Goal: Task Accomplishment & Management: Complete application form

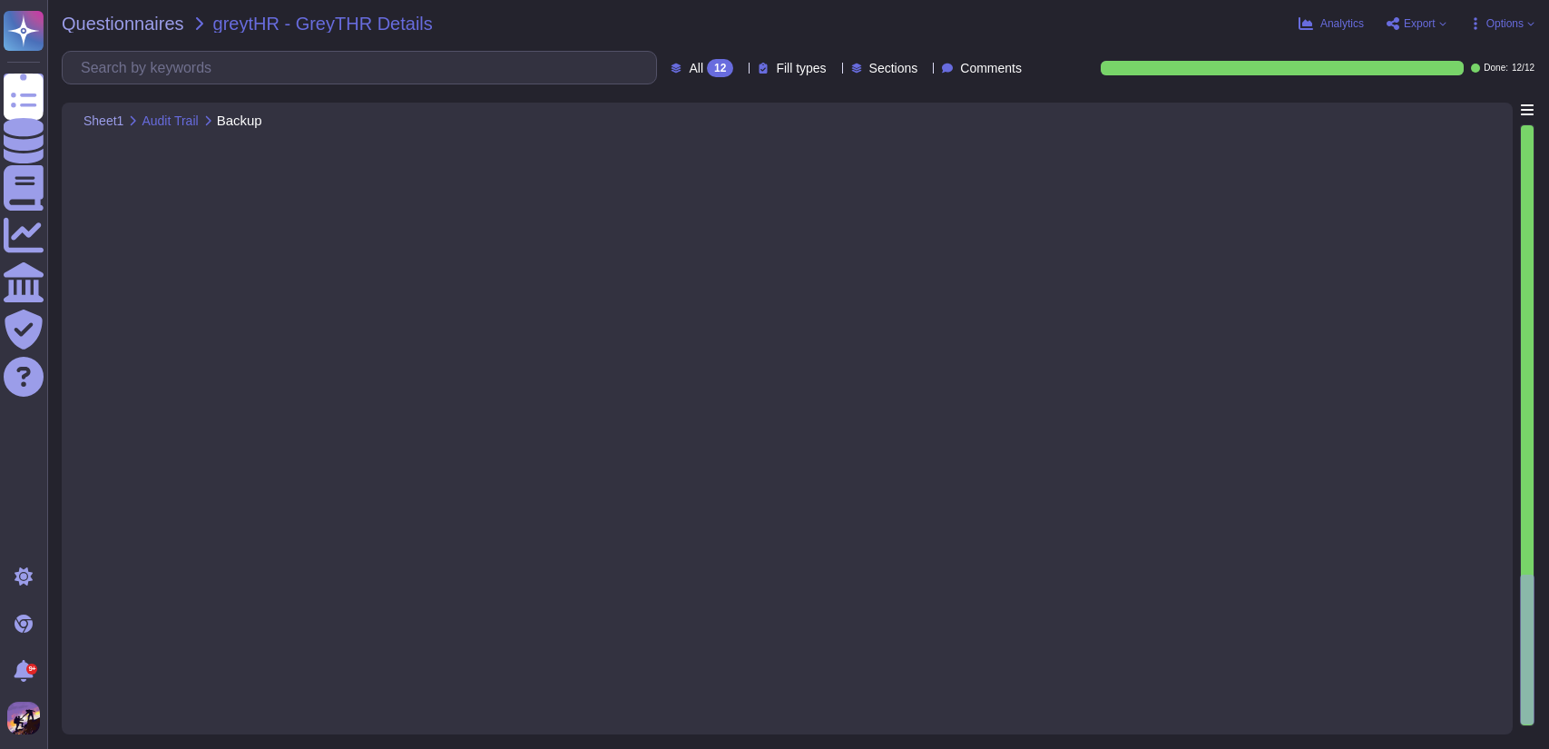
type textarea "1. The financially relevant modules present within the application include: - P…"
type textarea "We would like to inform you that our SOC 2 Type II auditors have thoroughly ass…"
type textarea "Payroll Records."
type textarea "We would like to inform you that our SOC 2 Type II auditors have thoroughly ass…"
type textarea "1. The privileged users who can modify the audit trail configuration are: - Dev…"
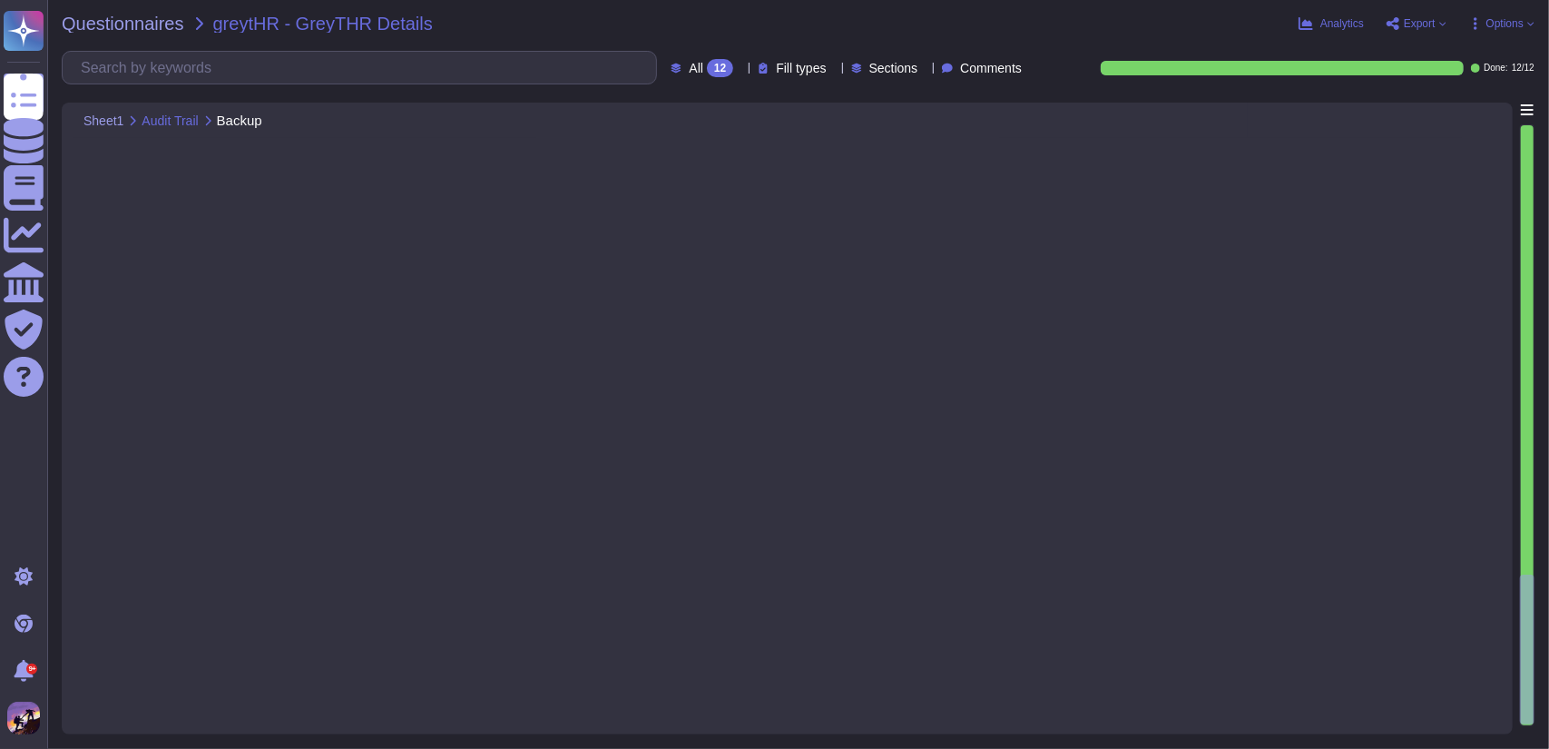
scroll to position [1, 0]
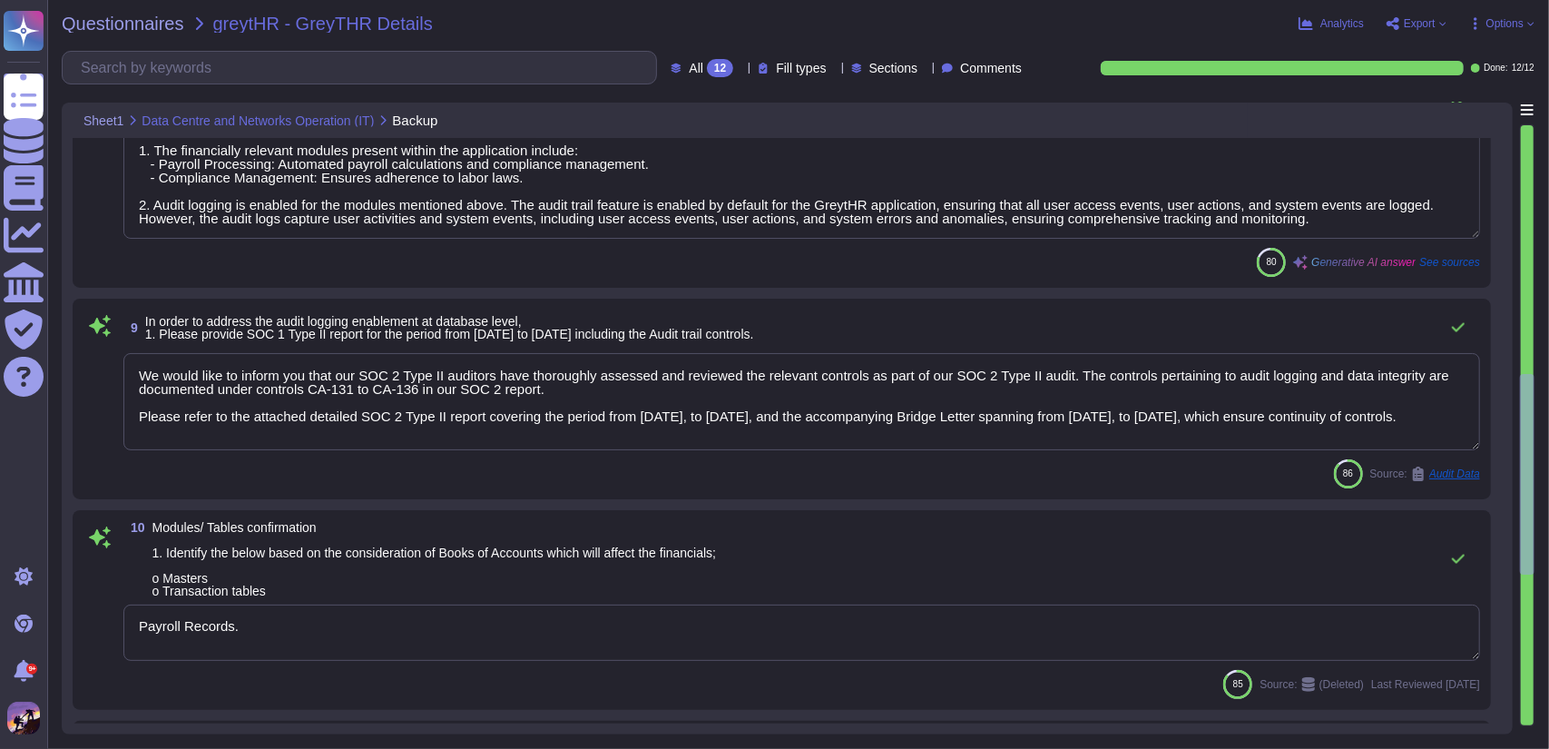
type textarea "The application and database servers are hosted in the following locations: 1. …"
type textarea "The audit trail feature is enabled by default for the GreytHR application, capt…"
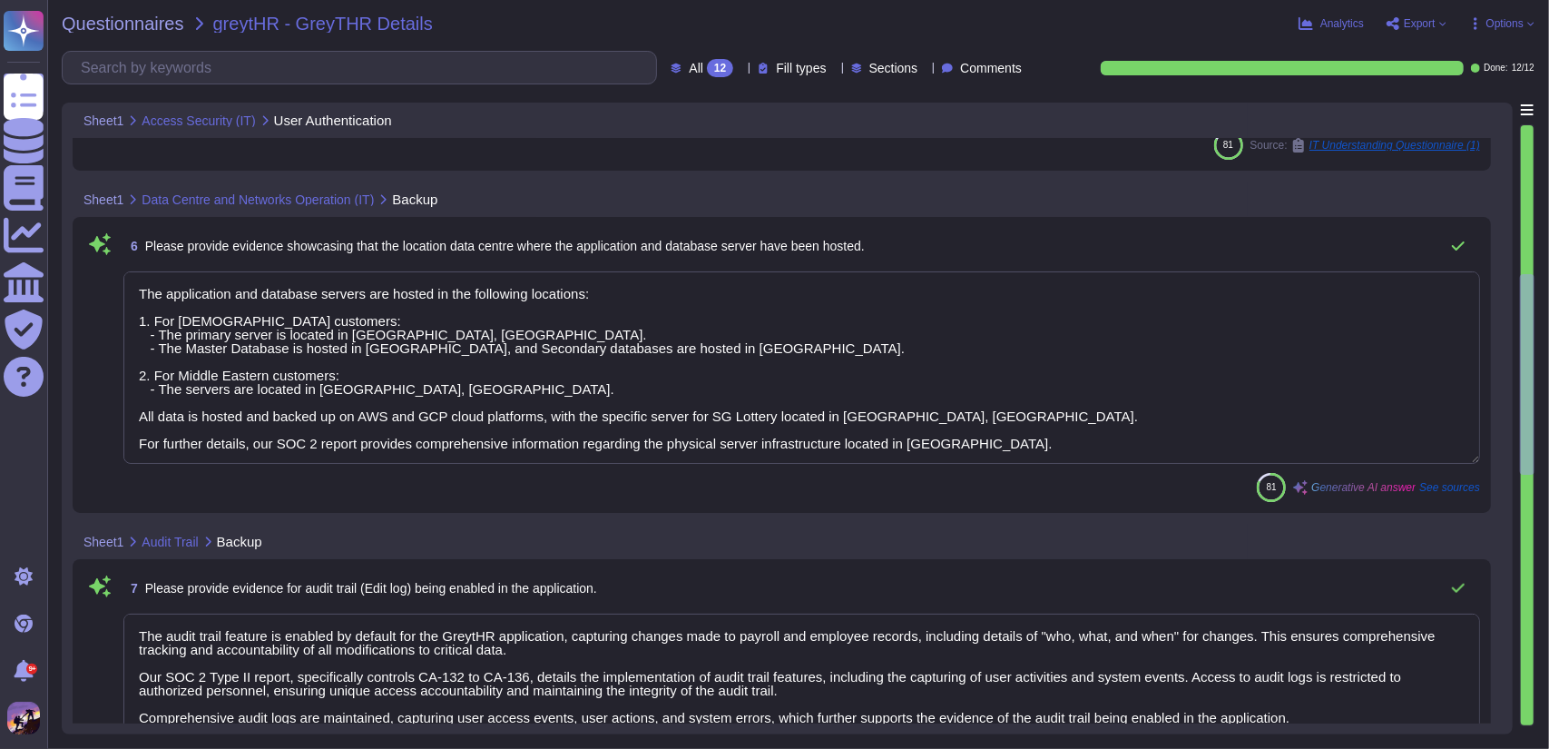
scroll to position [0, 0]
type textarea "Please share the sample evidence like mails SS regarding to access request and …"
type textarea "Please refer to attachment 'A'."
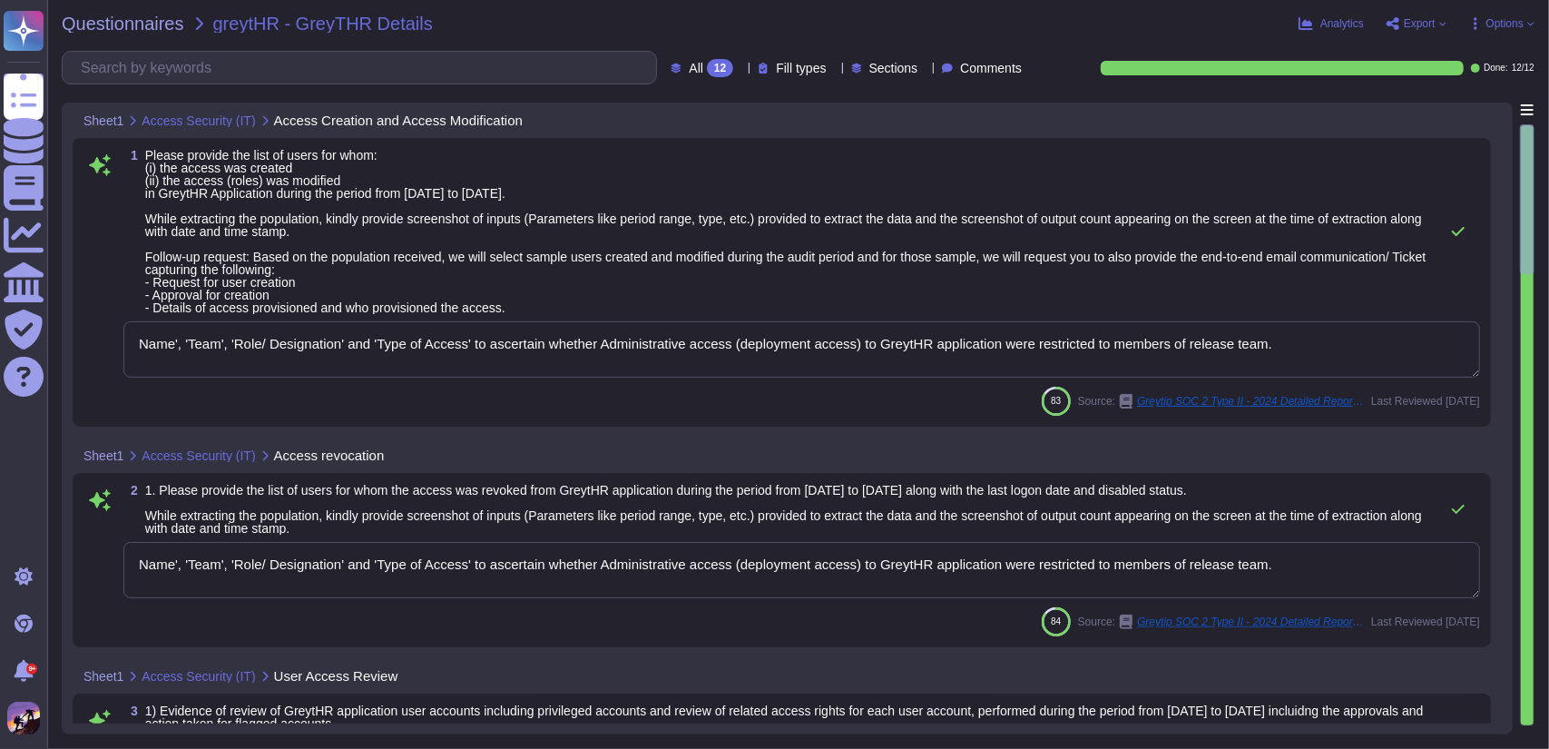
type textarea "Name', 'Team', 'Role/ Designation' and 'Type of Access' to ascertain whether Ad…"
type textarea "This article is not applicable to GreytHR."
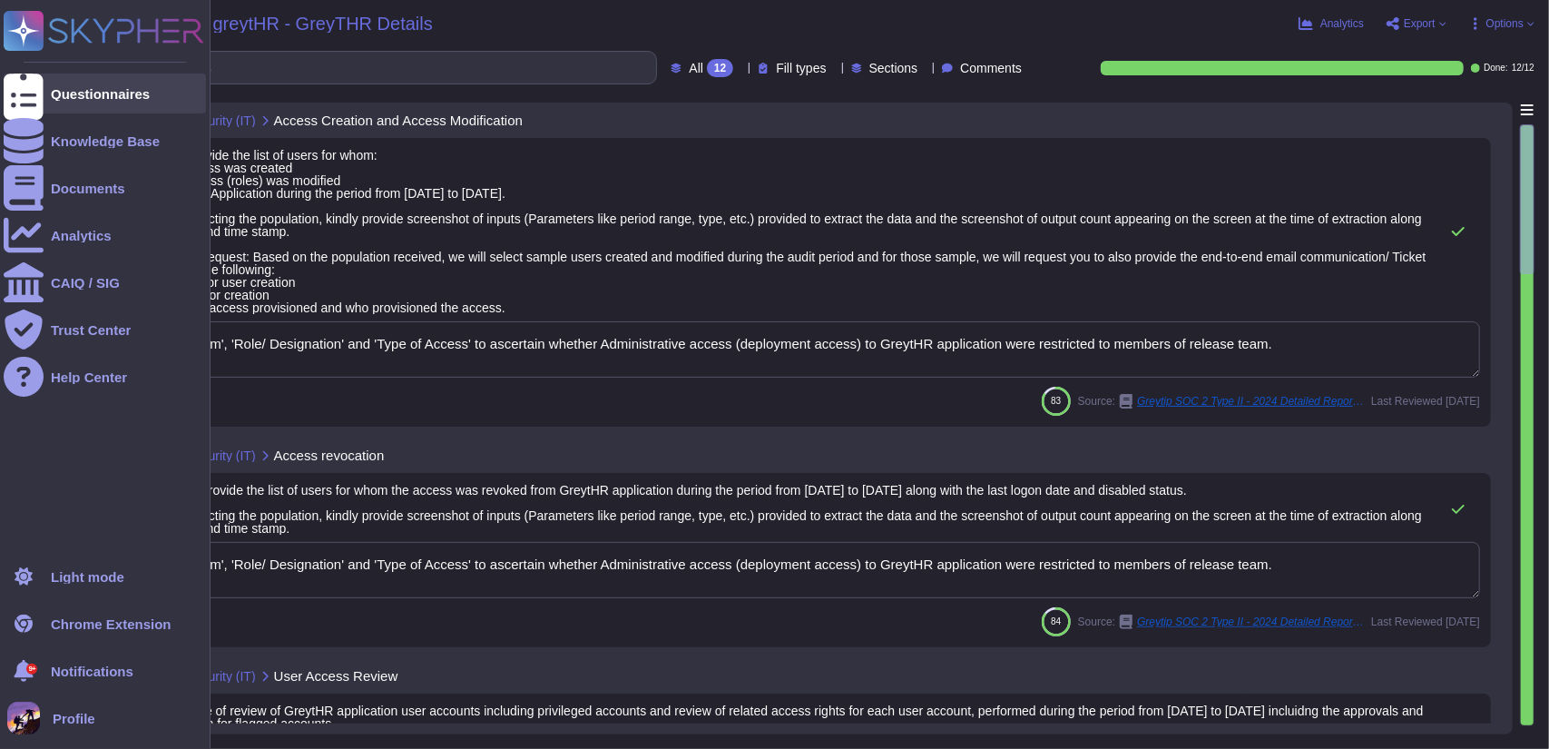
click at [16, 94] on icon at bounding box center [24, 94] width 40 height 54
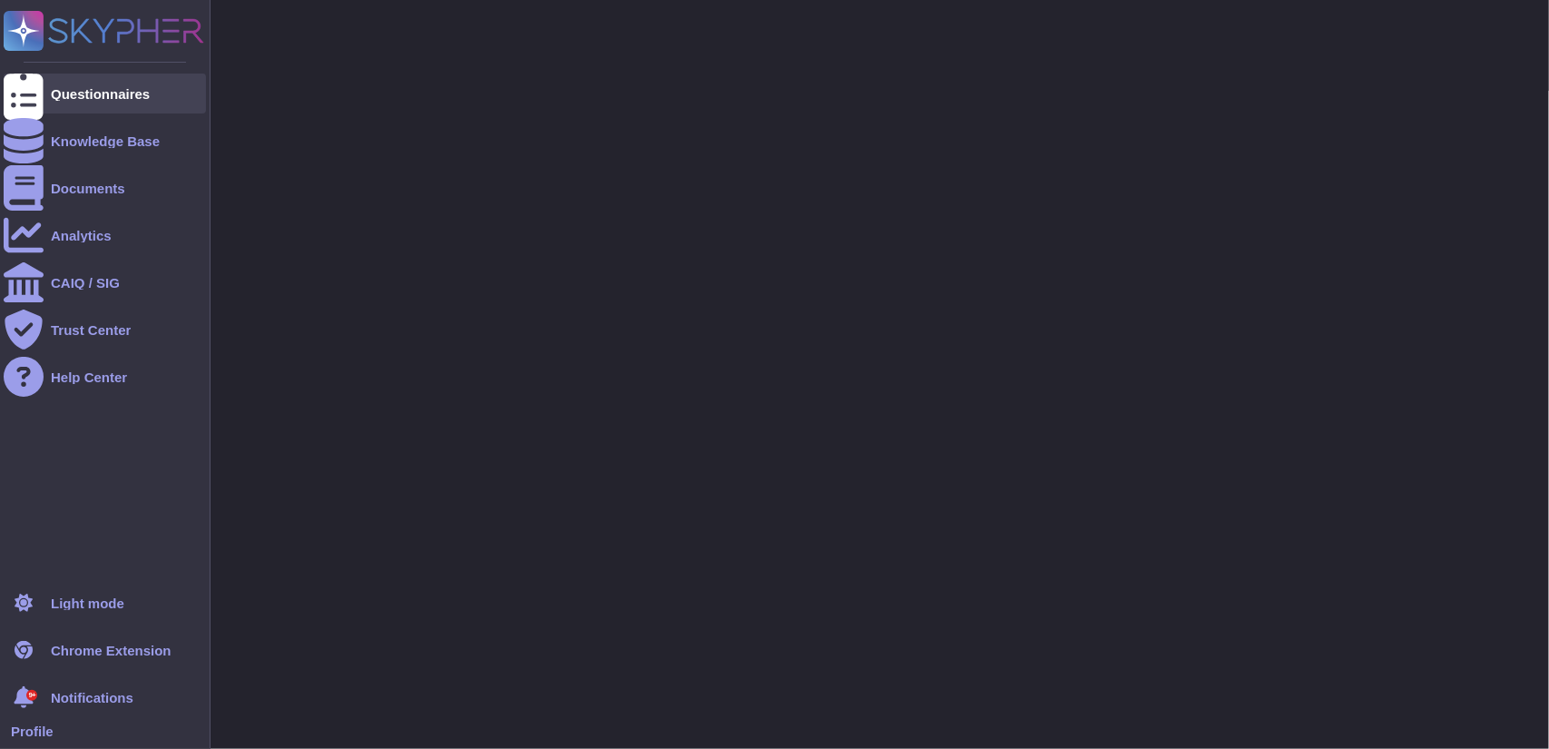
click at [16, 94] on icon at bounding box center [24, 94] width 40 height 54
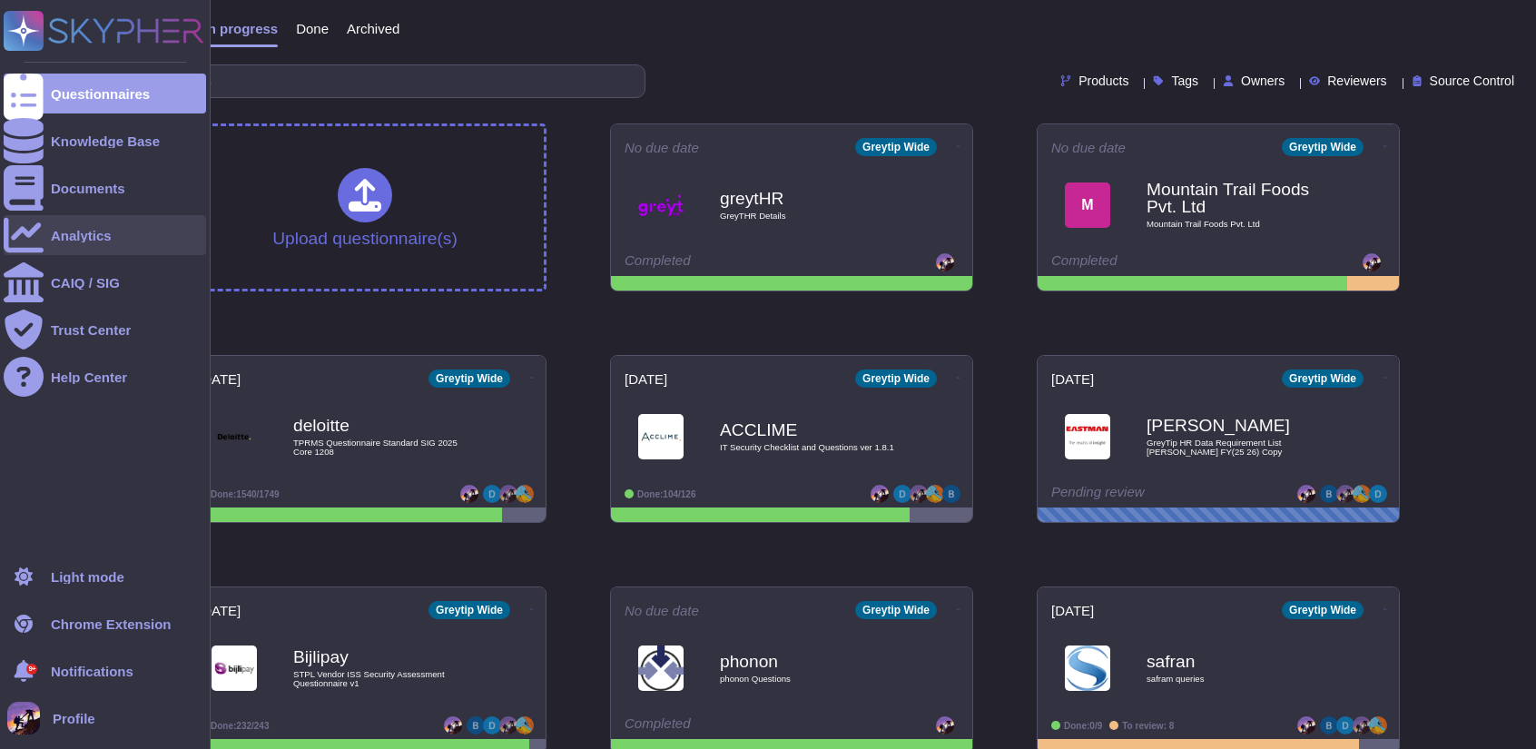
click at [117, 250] on div "Analytics" at bounding box center [105, 235] width 202 height 40
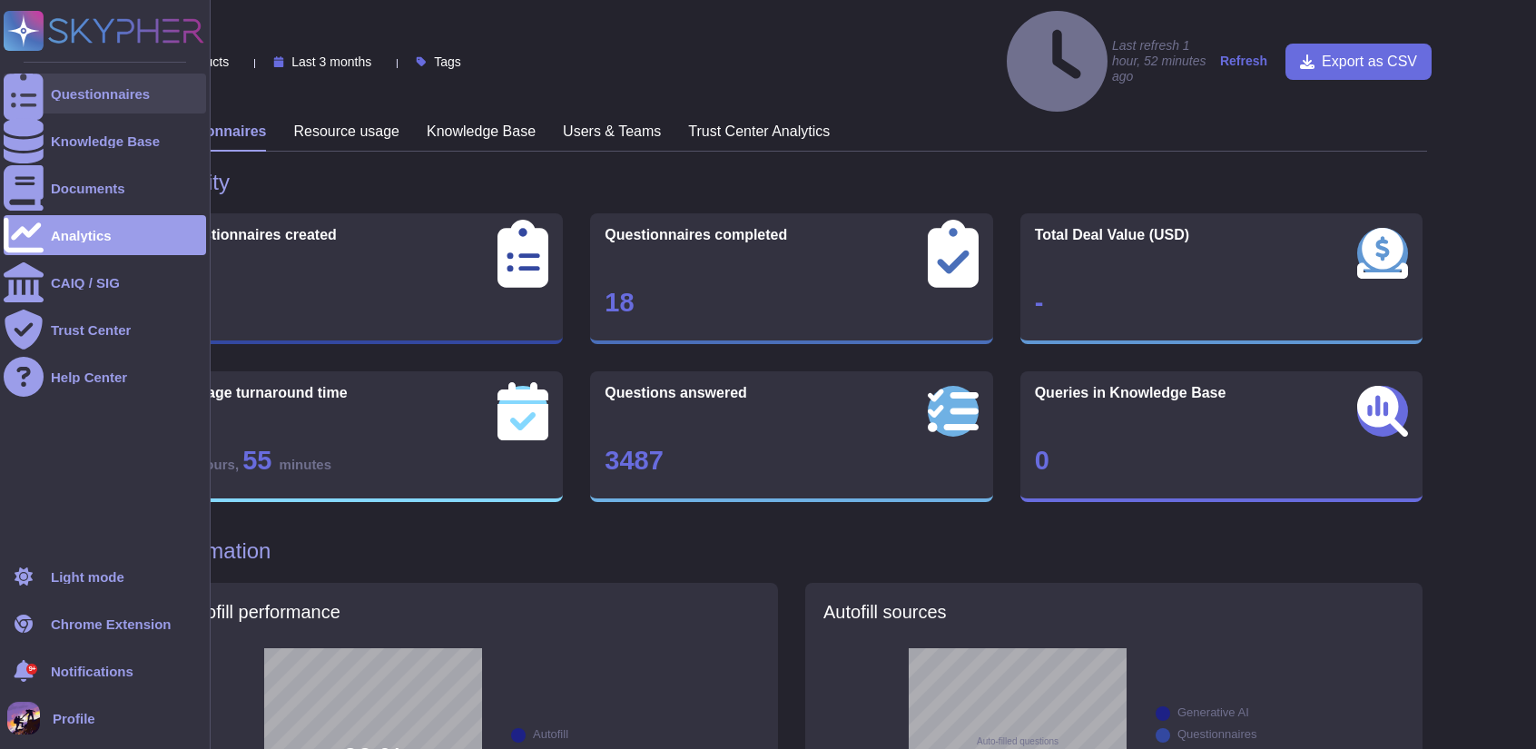
click at [20, 92] on icon at bounding box center [24, 94] width 40 height 54
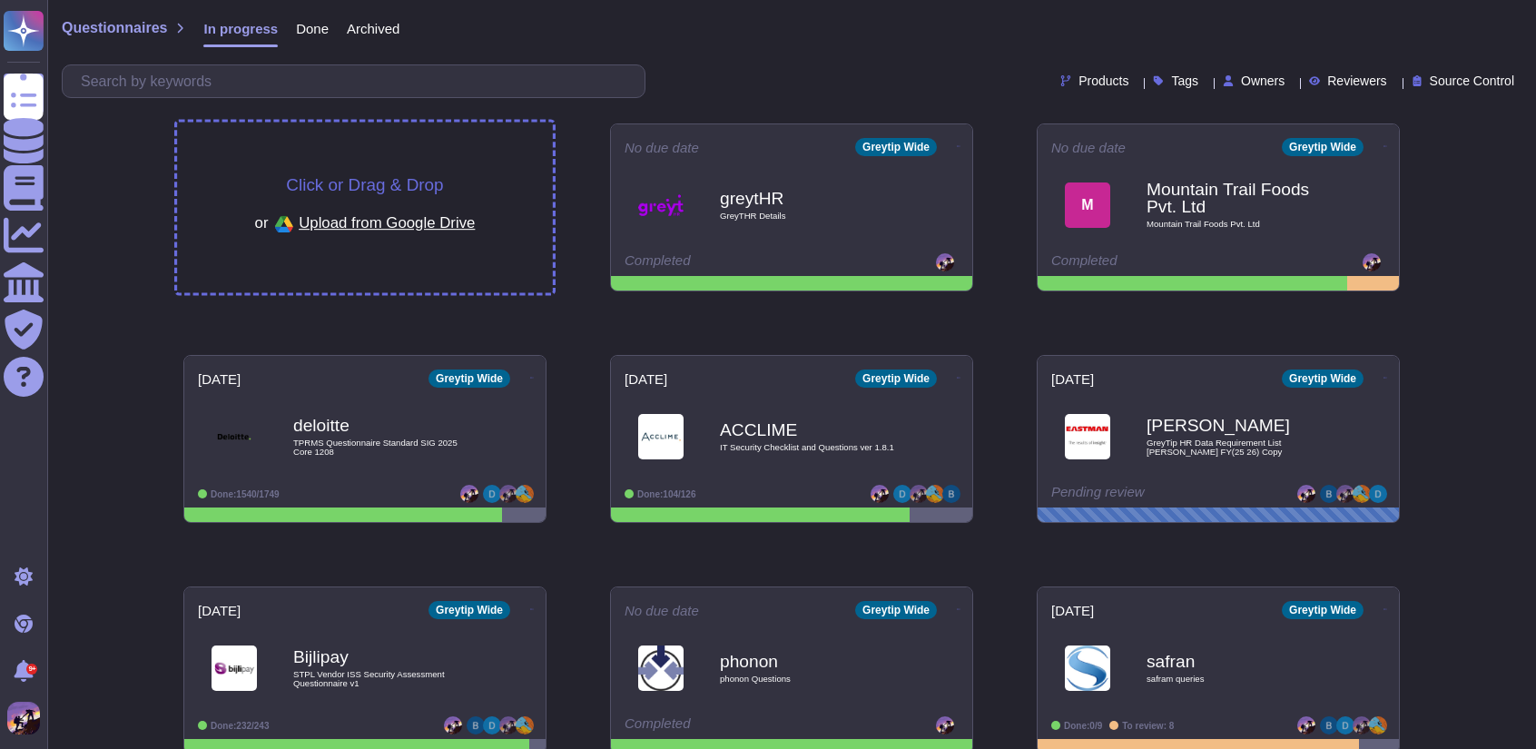
click at [415, 181] on span "Click or Drag & Drop" at bounding box center [364, 184] width 157 height 17
click at [429, 182] on span "Click or Drag & Drop" at bounding box center [364, 184] width 157 height 17
click at [252, 155] on div "Click or Drag & Drop or Upload from Google Drive" at bounding box center [365, 208] width 376 height 171
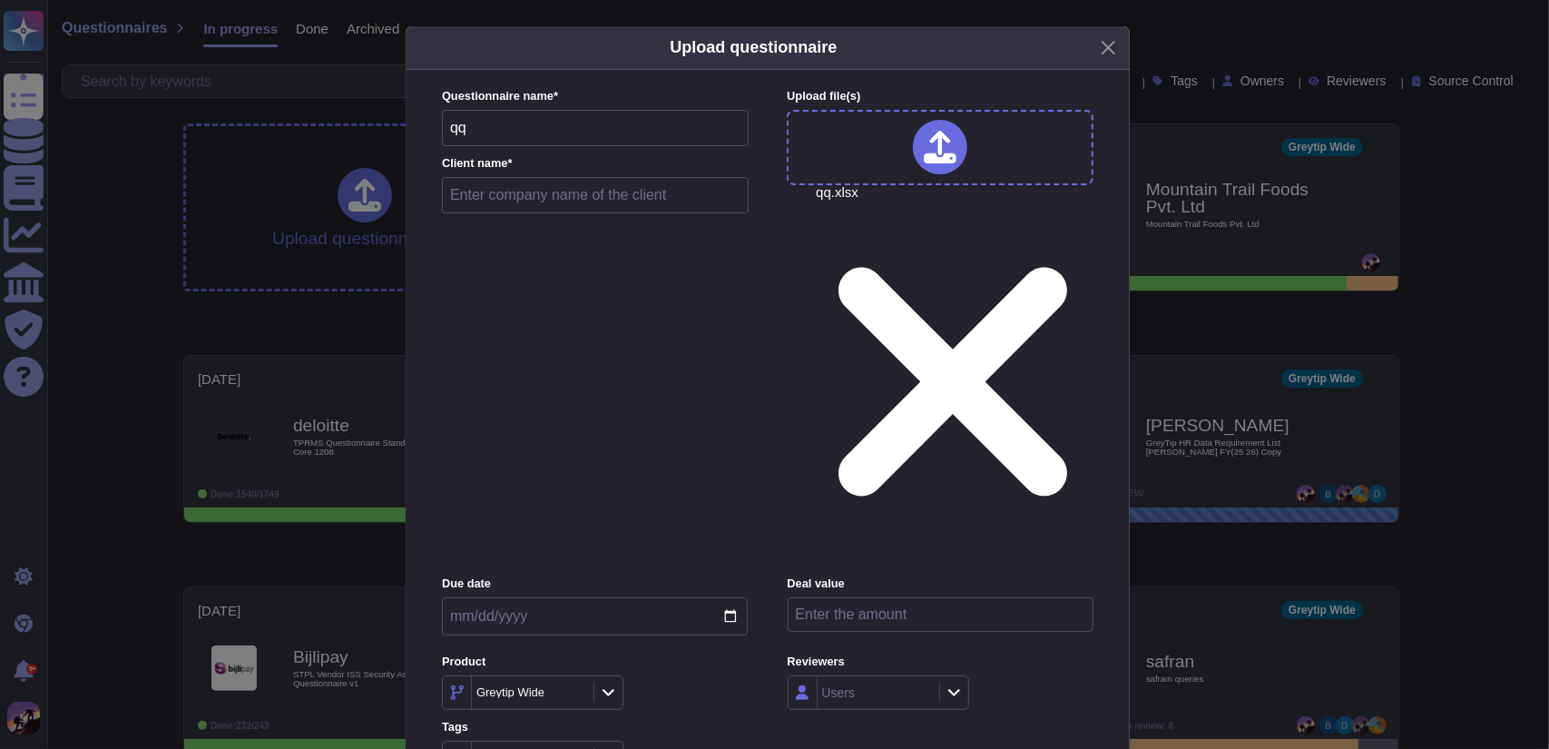
click at [622, 213] on input "text" at bounding box center [595, 195] width 307 height 36
type input "greytHR"
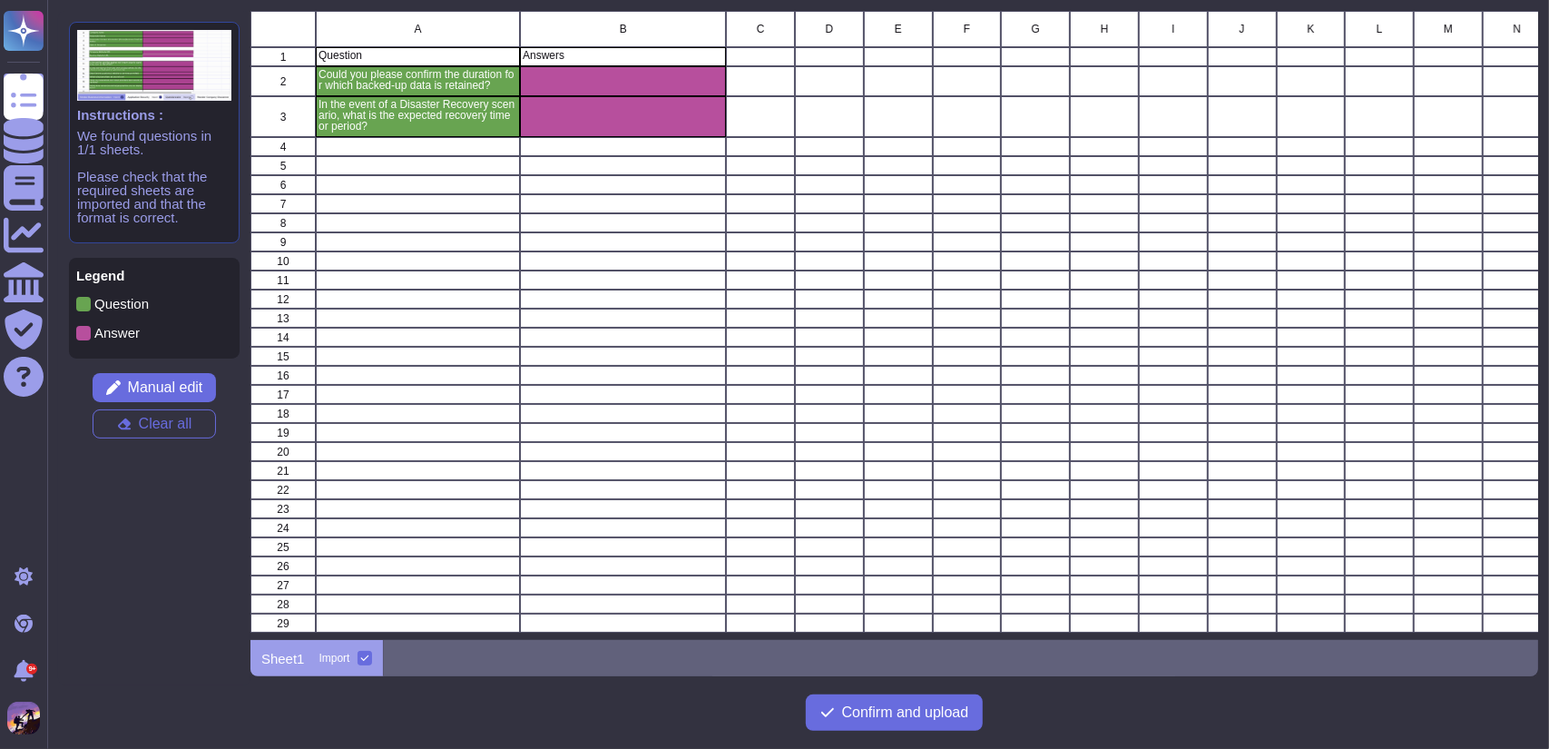
scroll to position [615, 1274]
click at [869, 718] on span "Confirm and upload" at bounding box center [905, 712] width 127 height 15
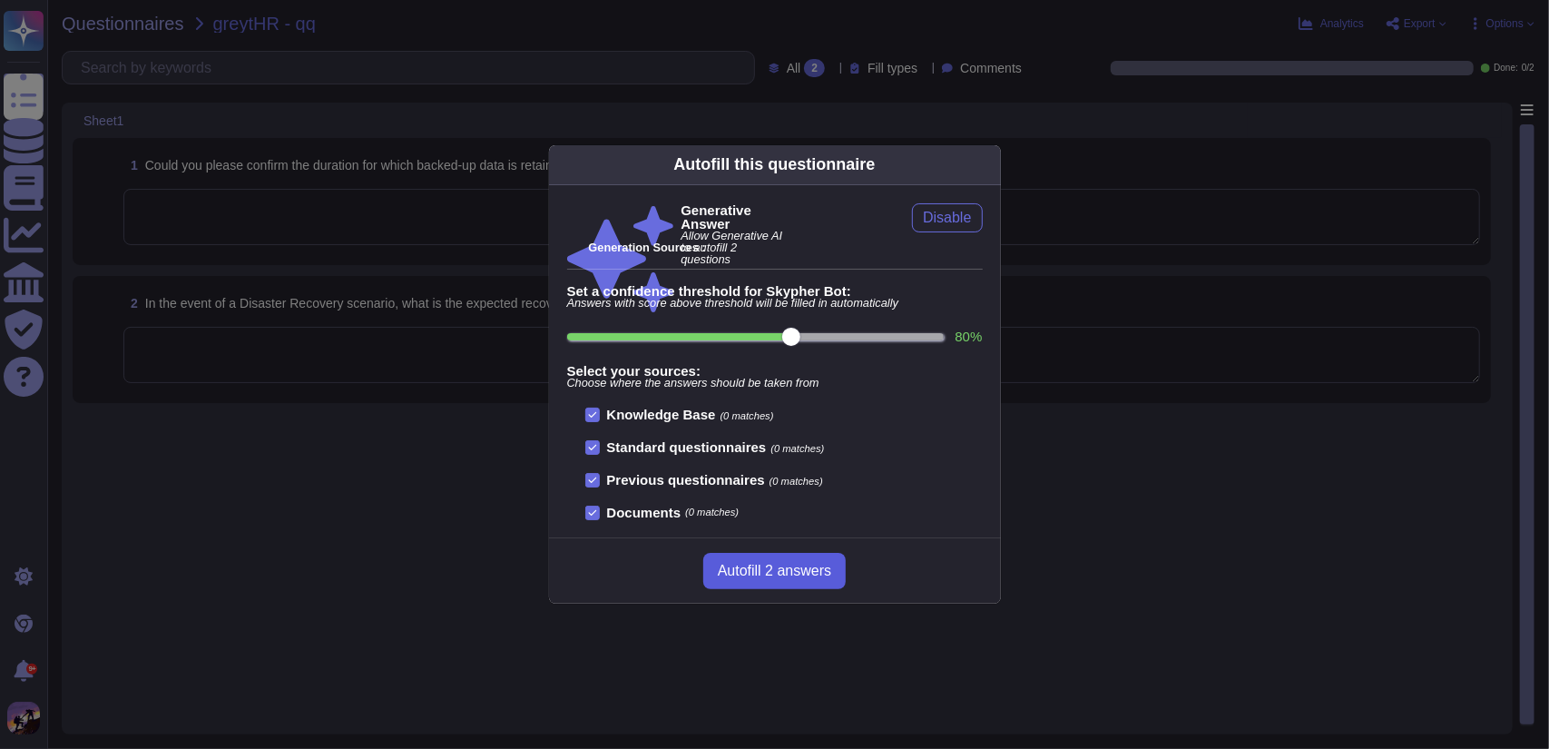
click at [777, 584] on button "Autofill 2 answers" at bounding box center [774, 571] width 142 height 36
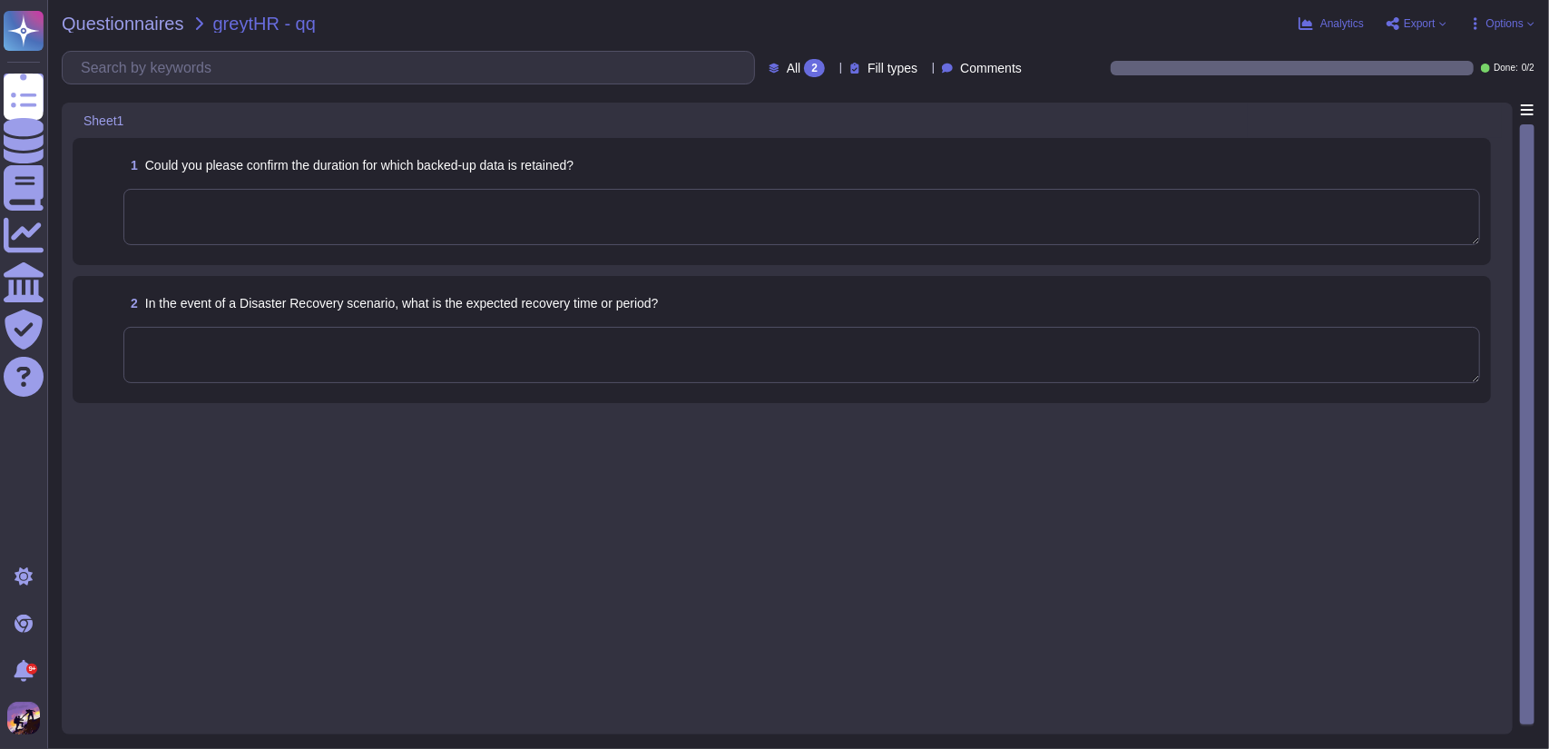
type textarea "- Point-in-time recovery (PITR) backups: 30-day retention period - Daily databa…"
type textarea "The expected recovery time in the event of a Disaster Recovery scenario is 1.5 …"
